Goal: Task Accomplishment & Management: Complete application form

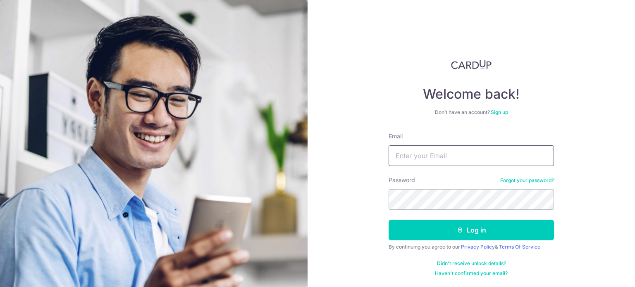
click at [434, 162] on input "Email" at bounding box center [471, 156] width 165 height 21
click at [362, 147] on div "Welcome back! Don’t have an account? Sign up Email Password Forgot your passwor…" at bounding box center [471, 143] width 327 height 287
click at [422, 155] on input "Email" at bounding box center [471, 156] width 165 height 21
type input "tfleong9@yahoo.com"
click at [389, 220] on button "Log in" at bounding box center [471, 230] width 165 height 21
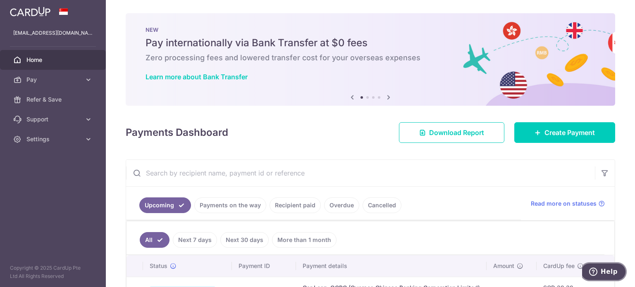
click at [594, 274] on icon "Help" at bounding box center [593, 272] width 8 height 8
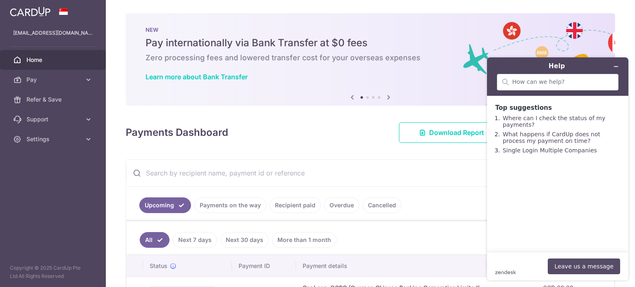
click at [571, 268] on button "Leave us a message" at bounding box center [584, 267] width 72 height 16
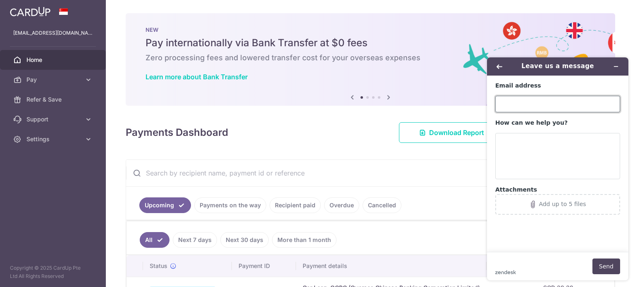
click at [529, 98] on input "Email address" at bounding box center [557, 104] width 125 height 17
type input "tfleong9@yahoo.com"
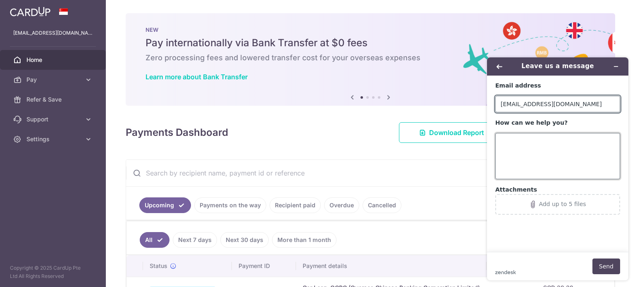
click at [524, 157] on textarea "How can we help you?" at bounding box center [557, 156] width 125 height 46
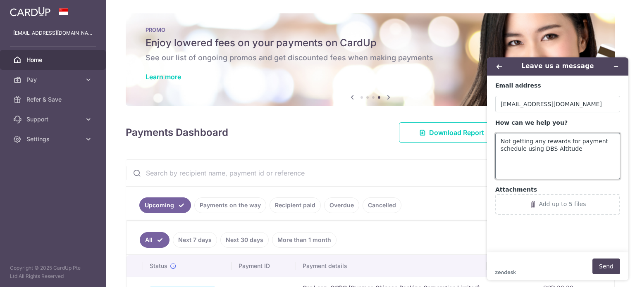
click at [580, 156] on textarea "Not getting any rewards for payment schedule using DBS Altitude" at bounding box center [557, 156] width 125 height 46
type textarea "Not getting any rewards for payment schedule using DBS Altitude Visa signature …"
click at [600, 269] on button "Send" at bounding box center [606, 267] width 28 height 16
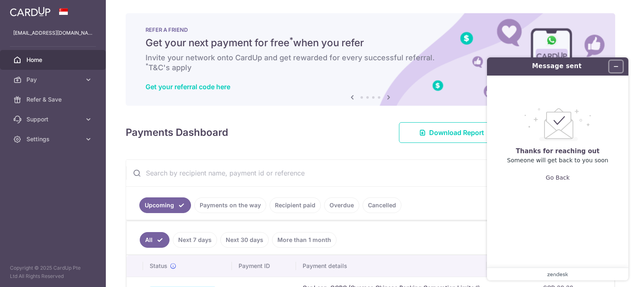
click at [614, 66] on icon "Minimise widget" at bounding box center [616, 67] width 6 height 6
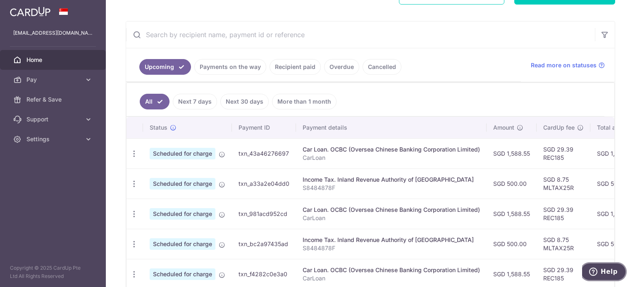
scroll to position [133, 0]
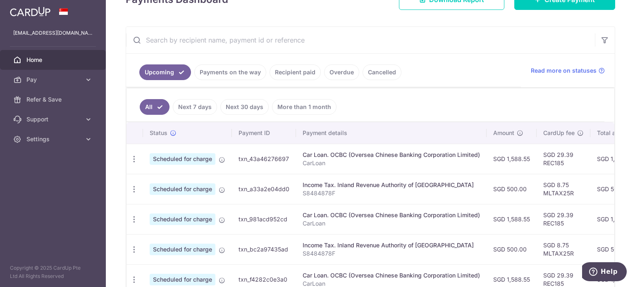
click at [241, 69] on link "Payments on the way" at bounding box center [230, 72] width 72 height 16
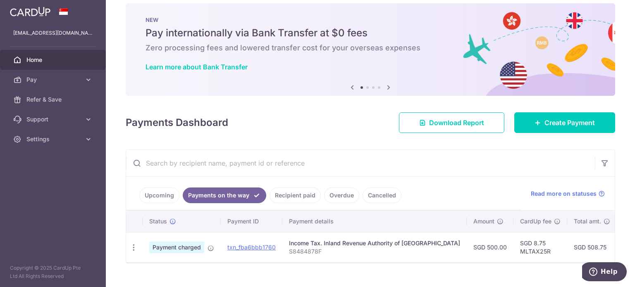
scroll to position [0, 0]
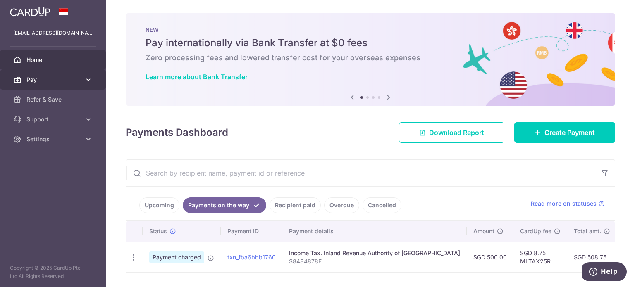
click at [57, 79] on span "Pay" at bounding box center [53, 80] width 55 height 8
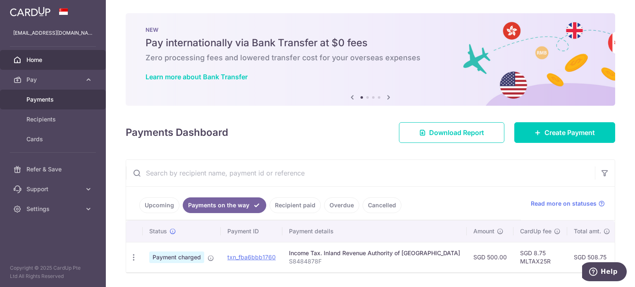
click at [59, 101] on span "Payments" at bounding box center [53, 99] width 55 height 8
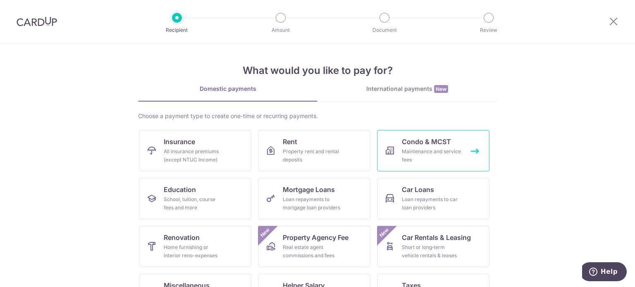
click at [440, 150] on div "Maintenance and service fees" at bounding box center [432, 156] width 60 height 17
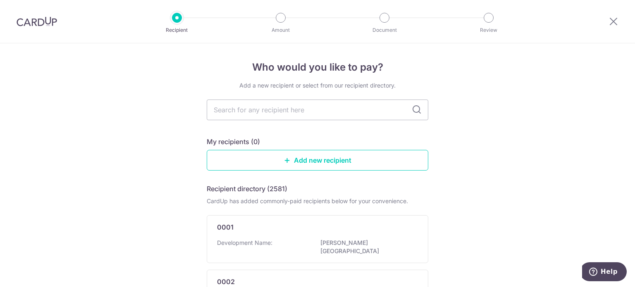
click at [416, 109] on icon at bounding box center [417, 110] width 10 height 10
click at [318, 110] on input "text" at bounding box center [318, 110] width 222 height 21
type input "mcst"
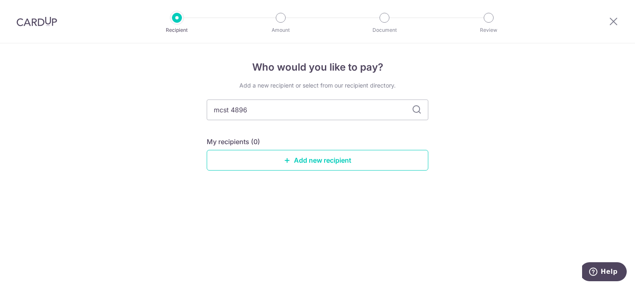
type input "mcst 4896"
click at [415, 109] on icon at bounding box center [417, 110] width 10 height 10
drag, startPoint x: 236, startPoint y: 110, endPoint x: 173, endPoint y: 110, distance: 63.2
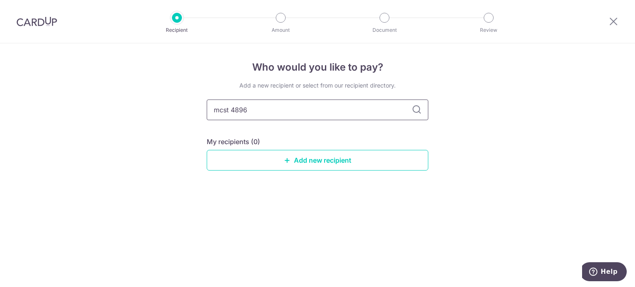
click at [173, 110] on div "Who would you like to pay? Add a new recipient or select from our recipient dir…" at bounding box center [317, 165] width 635 height 244
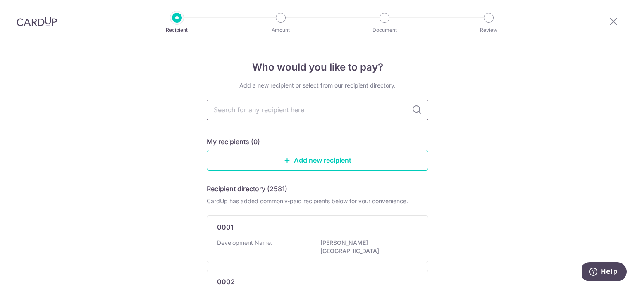
click at [258, 105] on input "text" at bounding box center [318, 110] width 222 height 21
type input "4896"
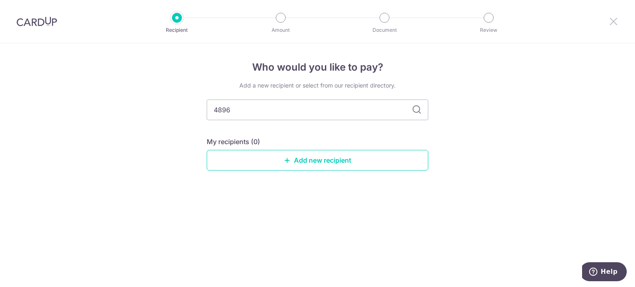
click at [615, 20] on icon at bounding box center [613, 21] width 10 height 10
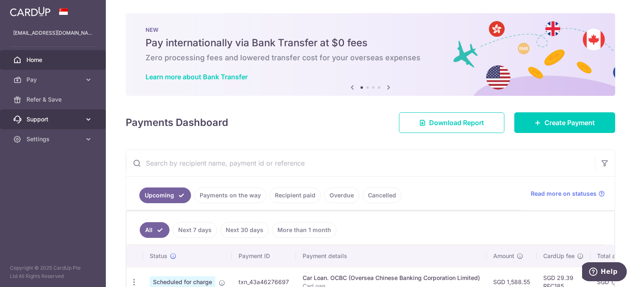
click at [41, 115] on link "Support" at bounding box center [53, 120] width 106 height 20
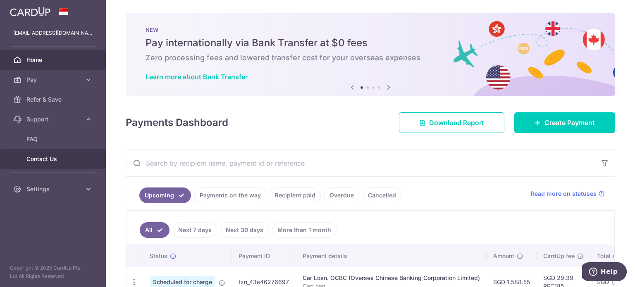
click at [53, 156] on span "Contact Us" at bounding box center [53, 159] width 55 height 8
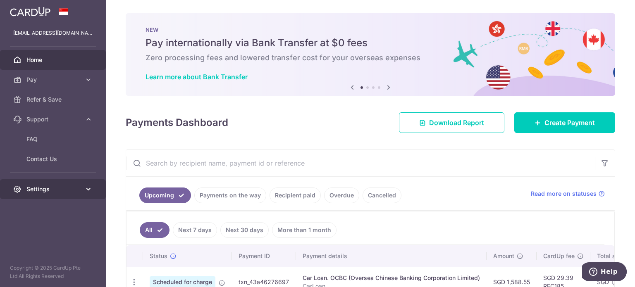
click at [52, 192] on span "Settings" at bounding box center [53, 189] width 55 height 8
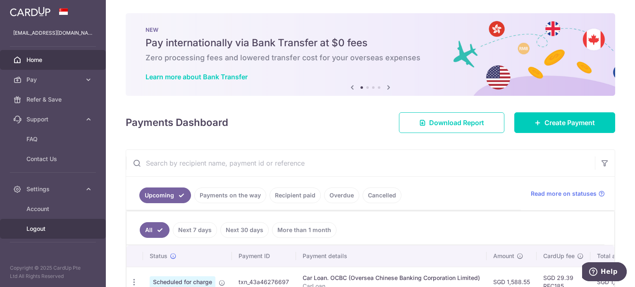
click at [55, 221] on link "Logout" at bounding box center [53, 229] width 106 height 20
